Goal: Navigation & Orientation: Understand site structure

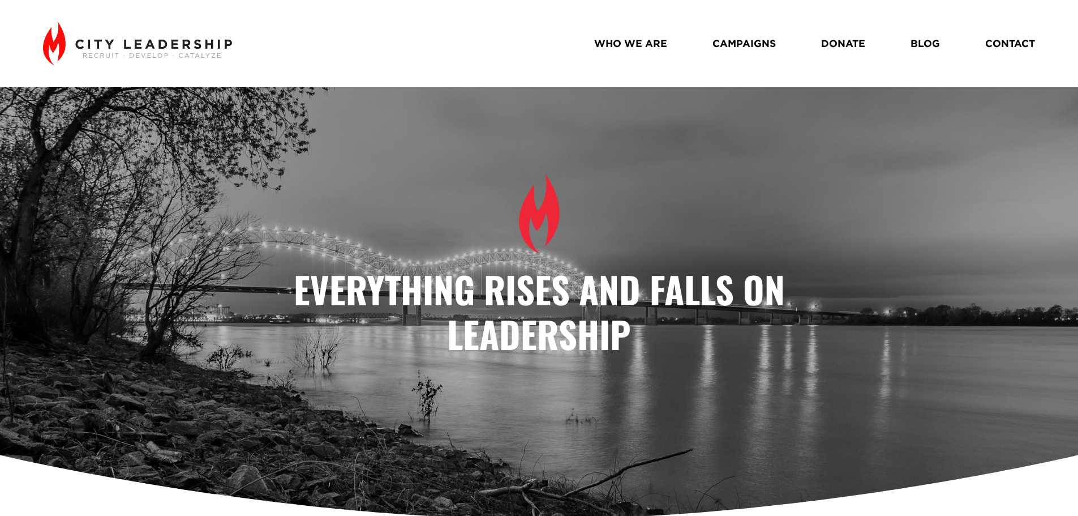
click at [635, 32] on div "WHO WE ARE CAMPAIGNS DONATE BLOG CONTACT" at bounding box center [539, 44] width 992 height 44
click at [634, 50] on link "WHO WE ARE" at bounding box center [630, 43] width 73 height 20
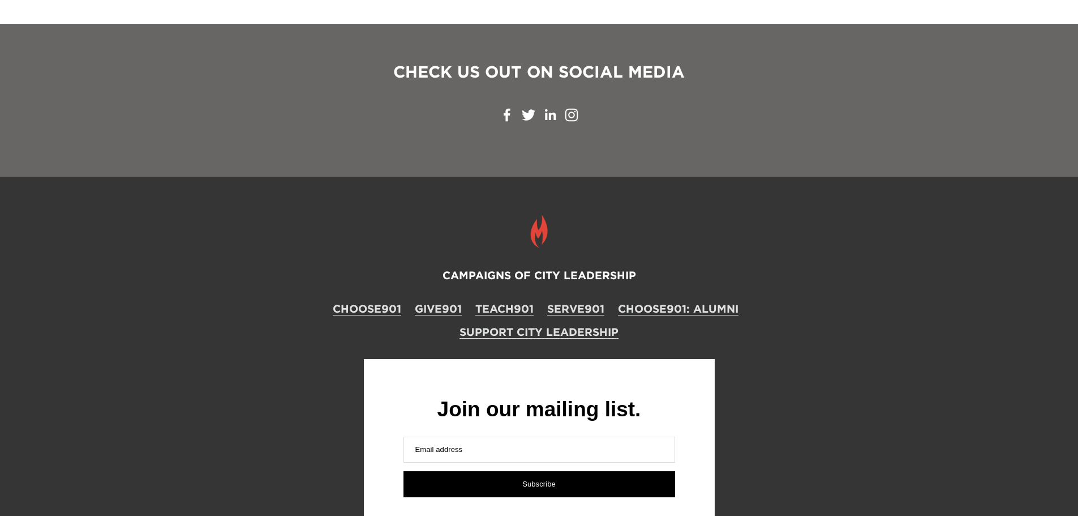
scroll to position [1777, 0]
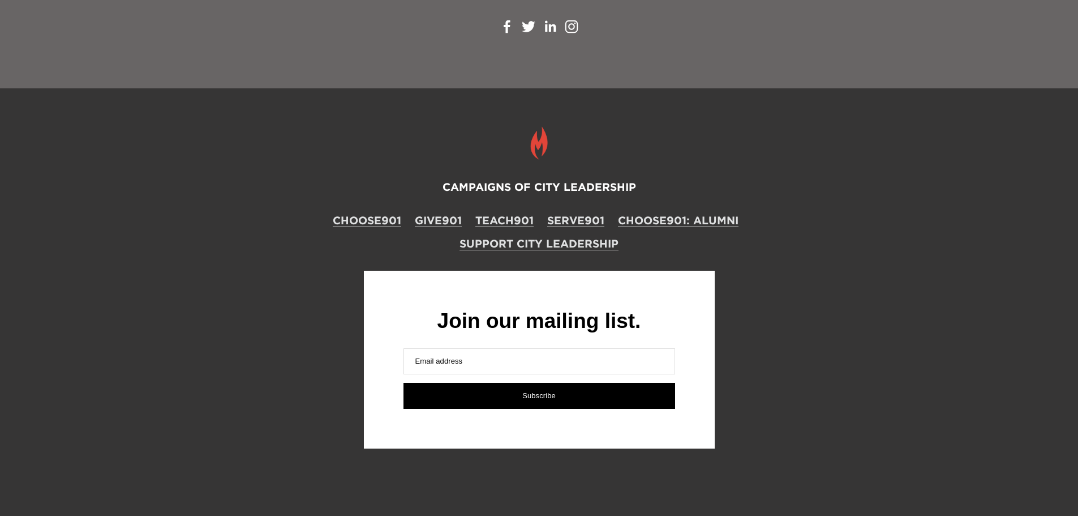
click at [594, 236] on link "Support City Leadership" at bounding box center [538, 243] width 159 height 15
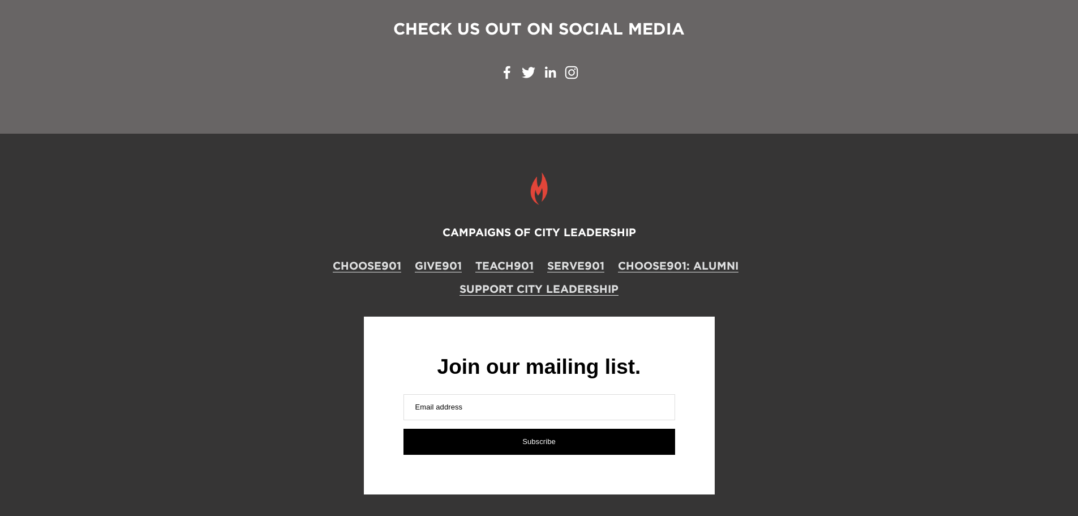
scroll to position [2493, 0]
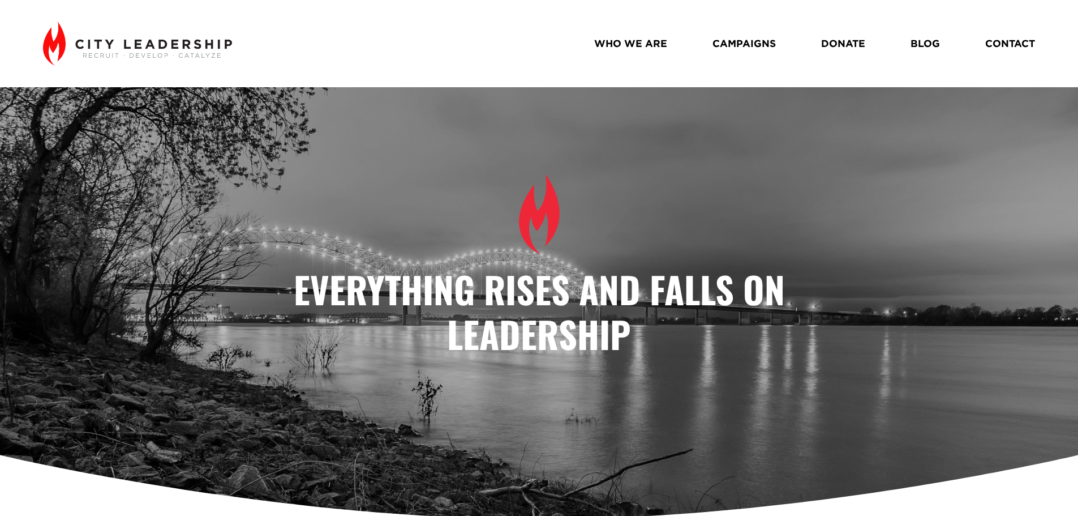
click at [621, 40] on link "WHO WE ARE" at bounding box center [630, 43] width 73 height 20
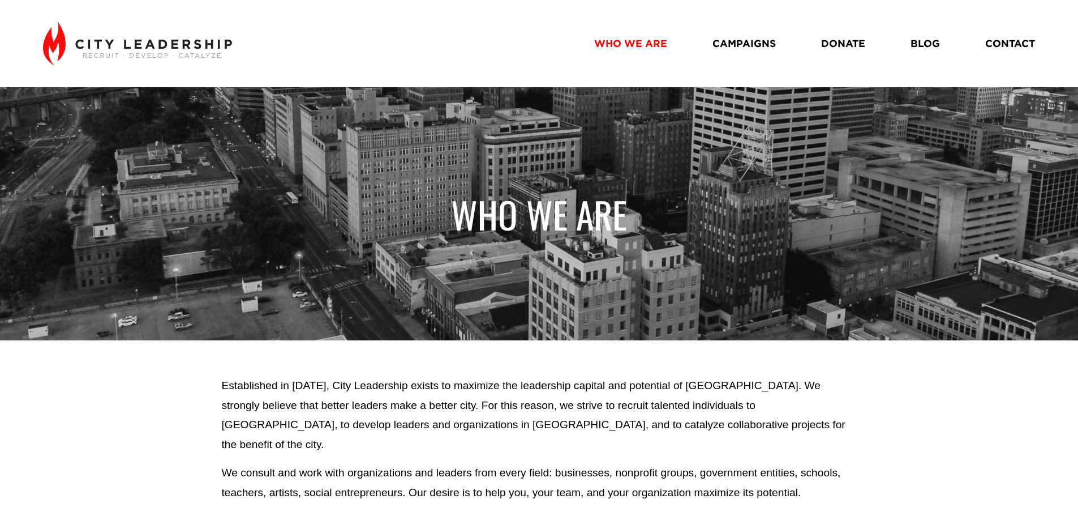
click at [754, 38] on link "CAMPAIGNS" at bounding box center [743, 43] width 63 height 20
